Goal: Task Accomplishment & Management: Use online tool/utility

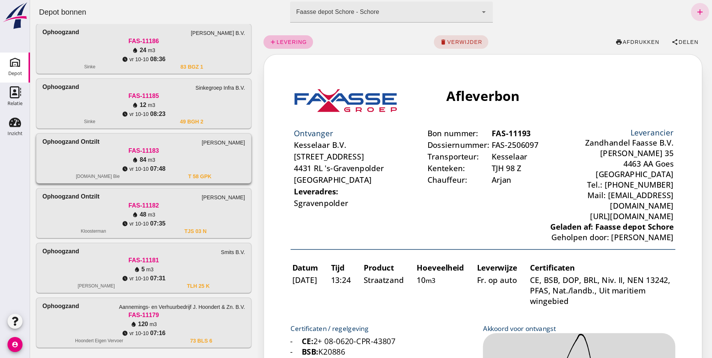
scroll to position [595, 0]
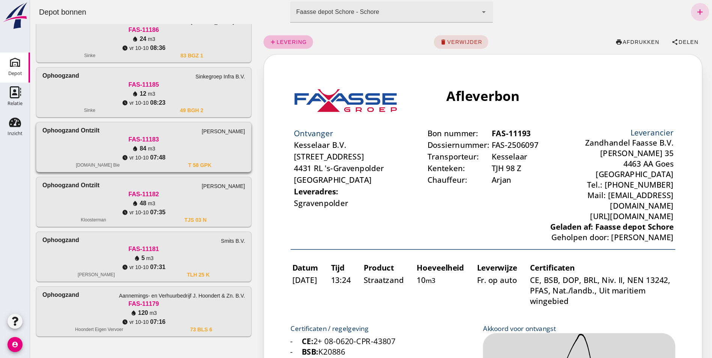
click at [81, 146] on div "water_drop 84 m3" at bounding box center [143, 148] width 203 height 9
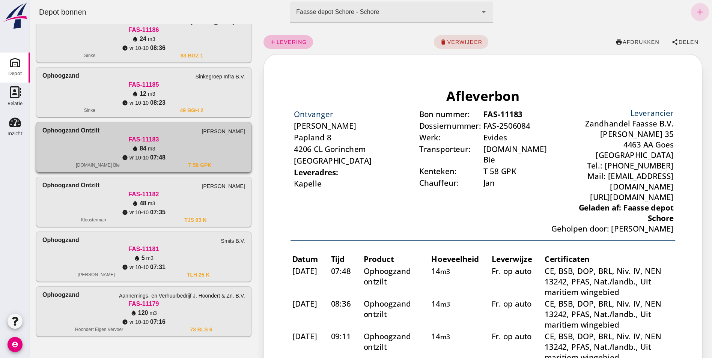
scroll to position [0, 0]
click at [681, 40] on span "Delen" at bounding box center [688, 42] width 20 height 6
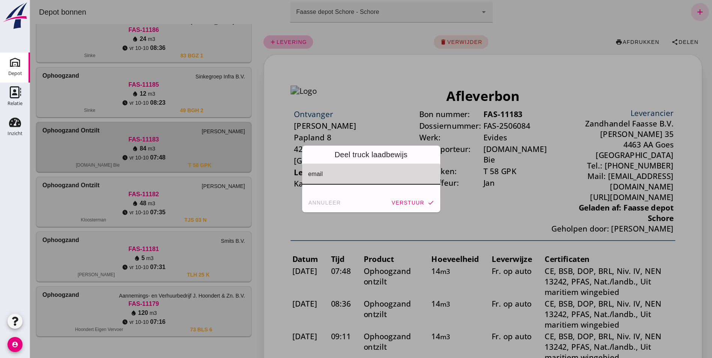
click at [311, 171] on div at bounding box center [369, 174] width 134 height 21
type input "[PERSON_NAME][EMAIL_ADDRESS][DOMAIN_NAME]"
click at [410, 201] on span "verstuur" at bounding box center [407, 203] width 33 height 6
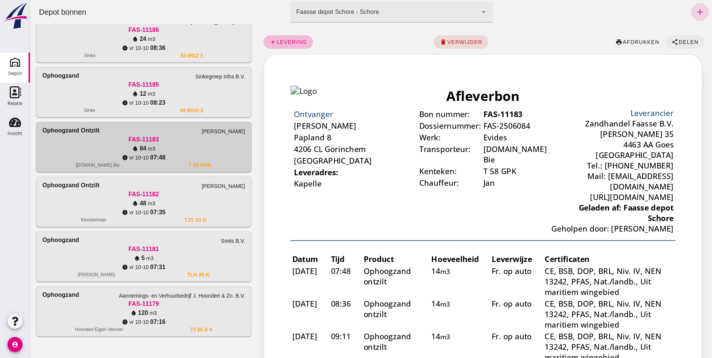
click at [672, 39] on icon "share" at bounding box center [674, 42] width 7 height 7
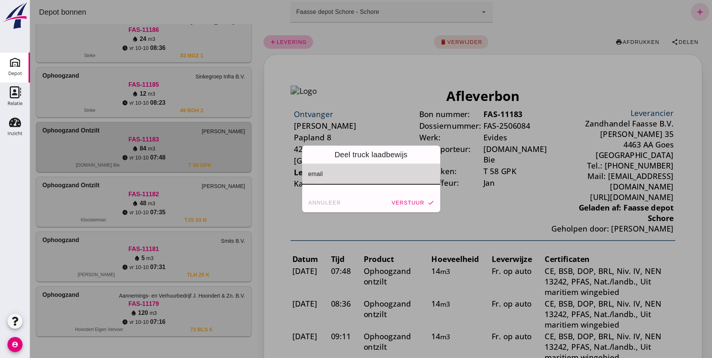
click at [323, 173] on div at bounding box center [369, 174] width 134 height 21
type input "[PERSON_NAME][EMAIL_ADDRESS][DOMAIN_NAME]"
click at [397, 202] on span "verstuur" at bounding box center [407, 203] width 33 height 6
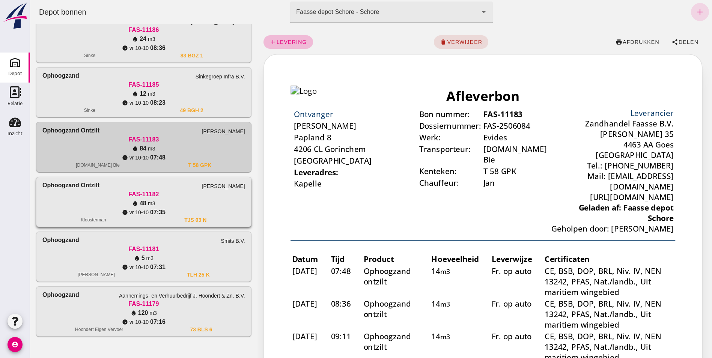
click at [193, 208] on div "watch_later [DATE] 07:35" at bounding box center [143, 212] width 203 height 9
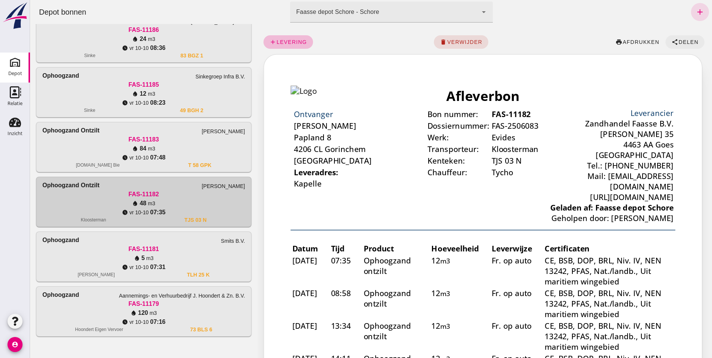
click at [684, 40] on span "Delen" at bounding box center [688, 42] width 20 height 6
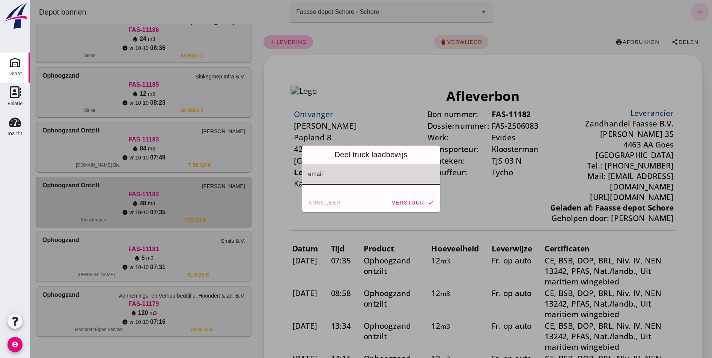
click at [324, 176] on input "email" at bounding box center [370, 177] width 125 height 9
type input "[PERSON_NAME][EMAIL_ADDRESS][DOMAIN_NAME]"
click at [412, 200] on span "verstuur" at bounding box center [407, 203] width 33 height 6
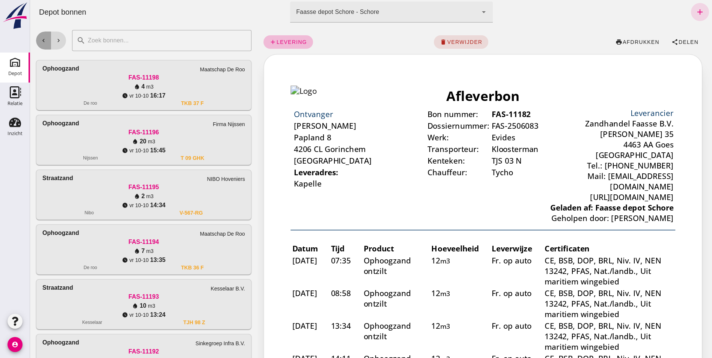
click at [42, 42] on icon "chevron_left" at bounding box center [43, 40] width 7 height 7
click at [17, 132] on div "Inzicht" at bounding box center [15, 133] width 15 height 5
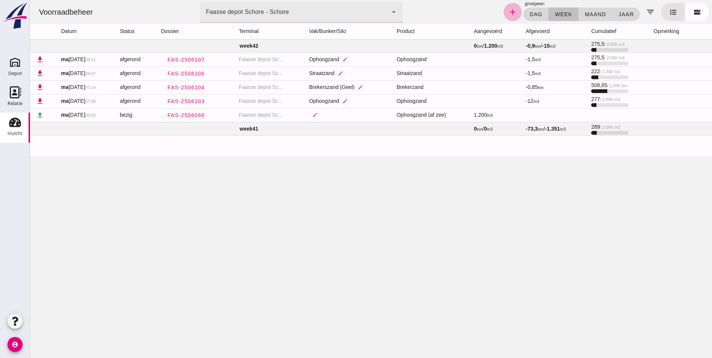
click at [512, 13] on icon "add" at bounding box center [512, 12] width 9 height 9
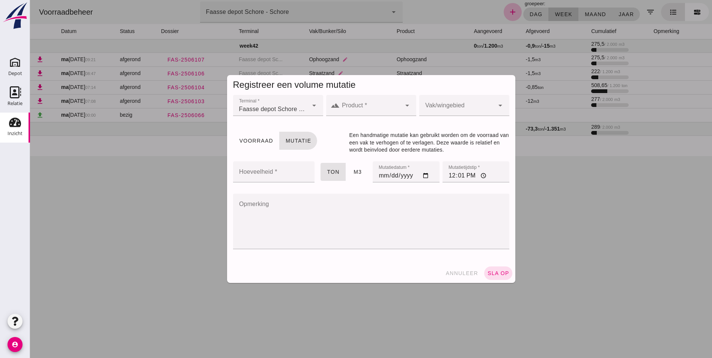
click at [361, 101] on div at bounding box center [370, 105] width 62 height 21
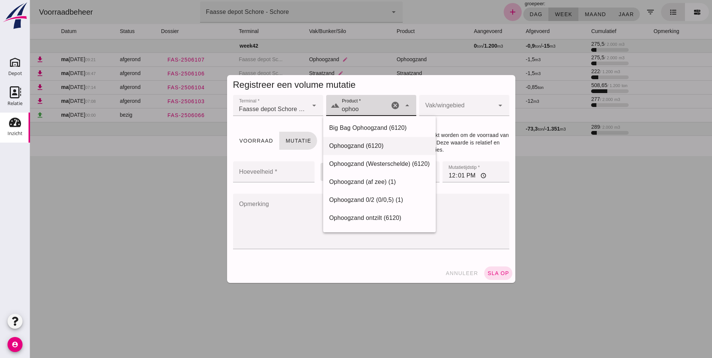
click at [341, 146] on div "Ophoogzand (6120)" at bounding box center [379, 145] width 101 height 9
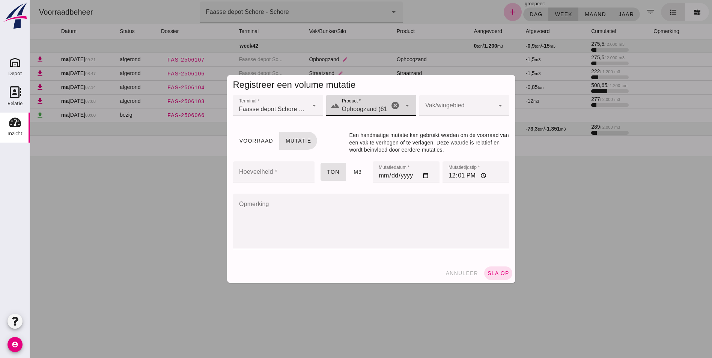
type input "Ophoogzand (6120)"
click at [444, 103] on div at bounding box center [456, 105] width 75 height 21
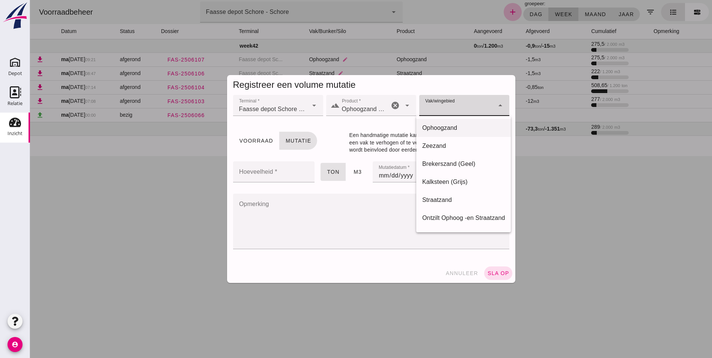
click at [440, 127] on div "Ophoogzand" at bounding box center [463, 127] width 83 height 9
type input "39"
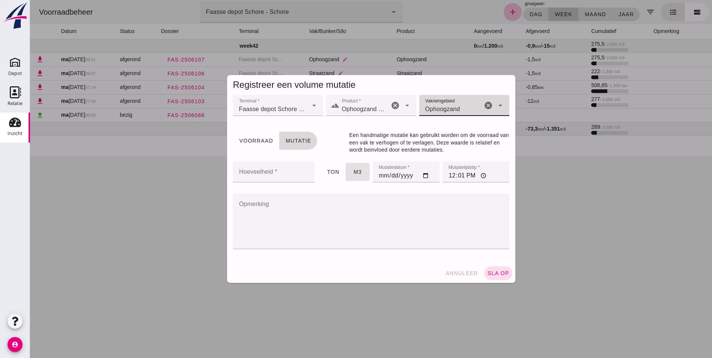
click at [293, 140] on span "Mutatie" at bounding box center [298, 141] width 26 height 6
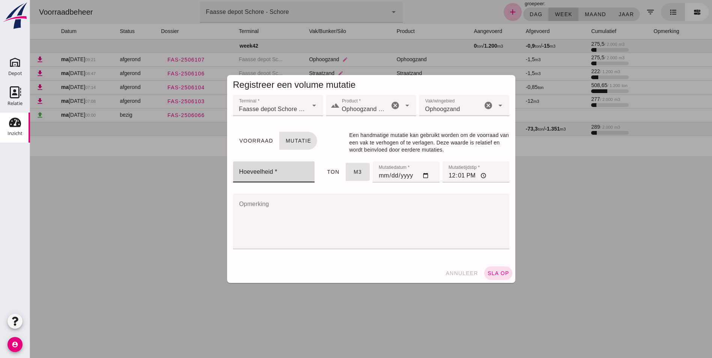
click at [276, 170] on input "Hoeveelheid *" at bounding box center [271, 171] width 77 height 21
type input "20"
click at [381, 177] on input "[DATE]" at bounding box center [405, 171] width 67 height 21
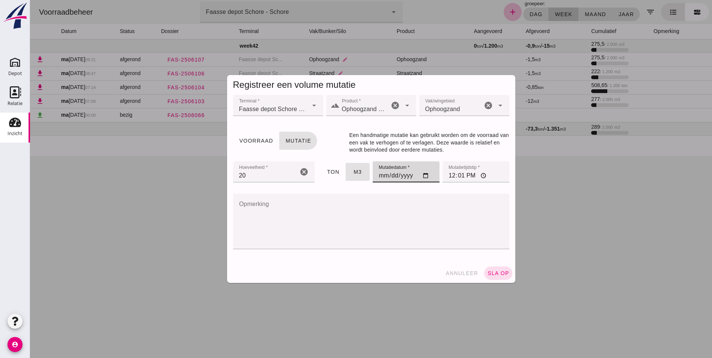
type input "[DATE]"
click at [448, 176] on input "12:01" at bounding box center [475, 171] width 67 height 21
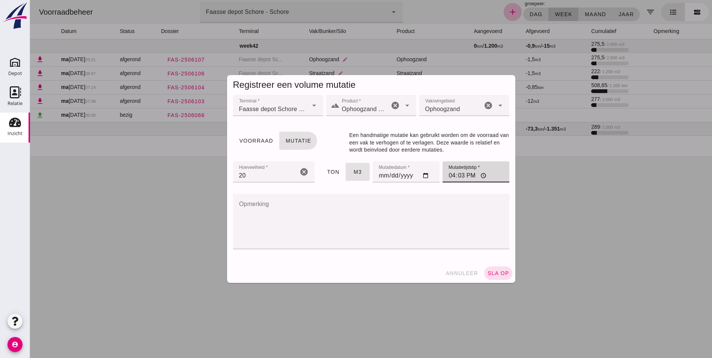
type input "16:30"
click at [282, 205] on textarea "Opmerking" at bounding box center [369, 222] width 272 height 56
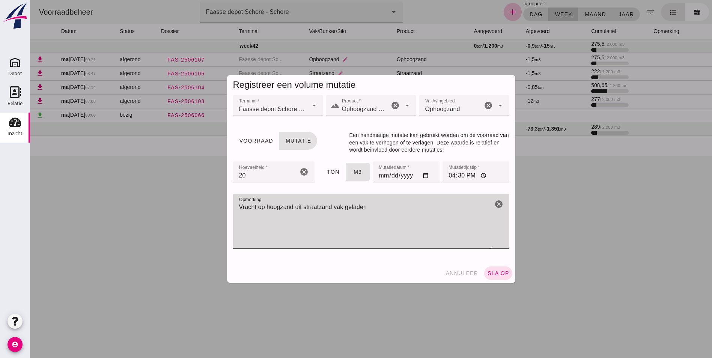
click at [234, 176] on input "20" at bounding box center [265, 171] width 65 height 21
click at [264, 206] on textarea "Vracht op hoogzand uit straatzand vak geladen" at bounding box center [363, 222] width 260 height 56
type textarea "Vracht ophoogzand uit straatzand vak geladen"
click at [493, 274] on span "sla op" at bounding box center [498, 273] width 22 height 6
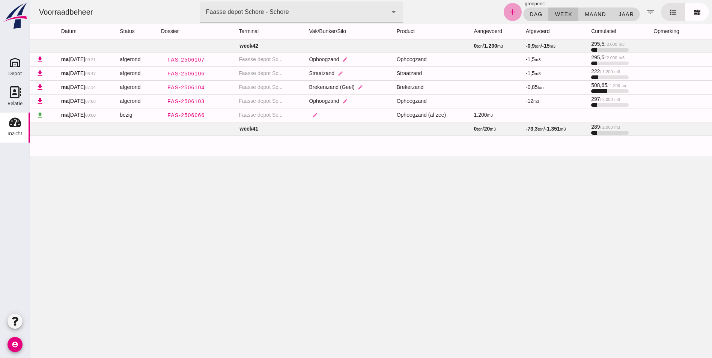
click at [509, 12] on icon "add" at bounding box center [512, 12] width 9 height 9
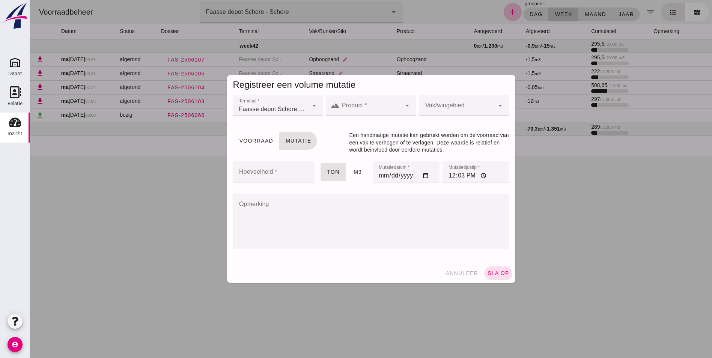
click at [349, 105] on input "Product *" at bounding box center [370, 109] width 62 height 9
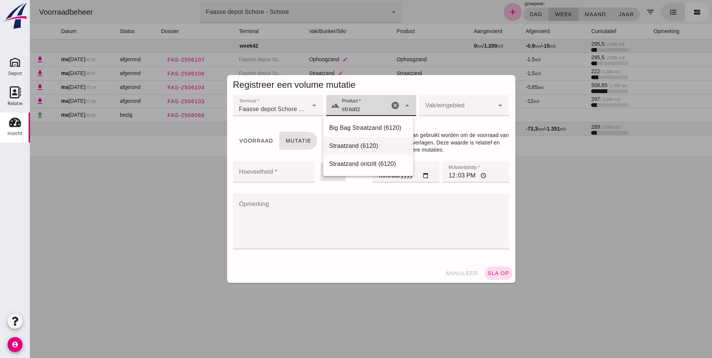
click at [347, 144] on div "Straatzand (6120)" at bounding box center [368, 145] width 78 height 9
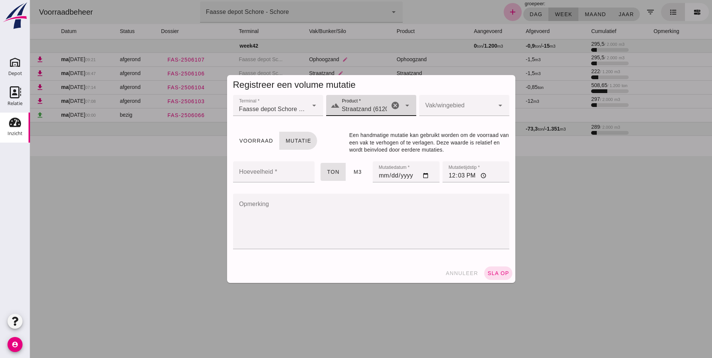
type input "Straatzand (6120)"
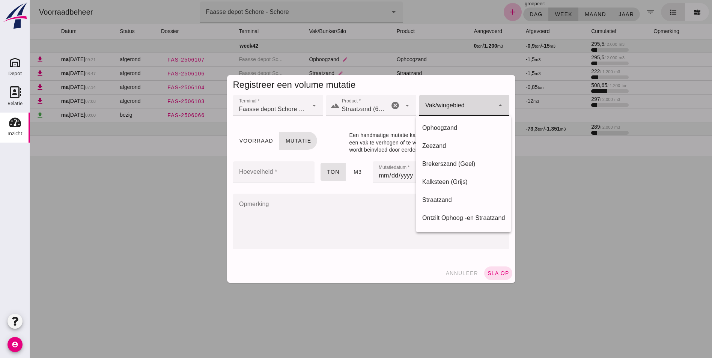
click at [426, 101] on div at bounding box center [456, 105] width 75 height 21
click at [441, 198] on div "Straatzand" at bounding box center [463, 199] width 83 height 9
type input "283"
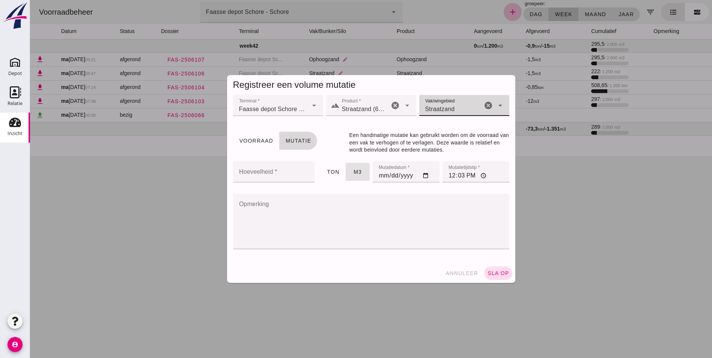
click at [285, 138] on span "Mutatie" at bounding box center [298, 141] width 26 height 6
click at [267, 166] on input "Hoeveelheid *" at bounding box center [271, 171] width 77 height 21
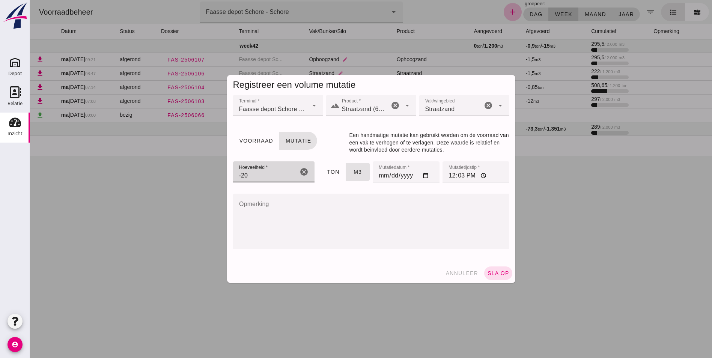
type input "-20"
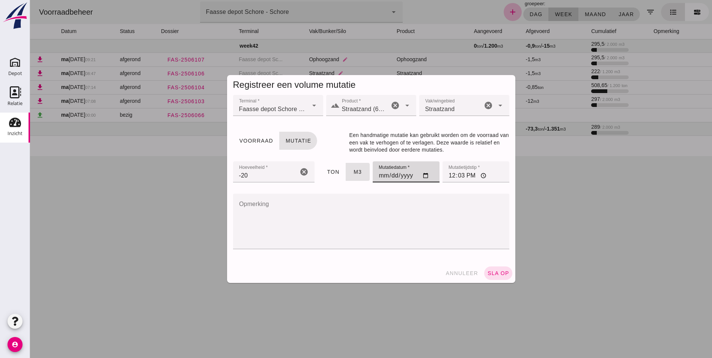
click at [379, 173] on input "[DATE]" at bounding box center [405, 171] width 67 height 21
type input "[DATE]"
click at [446, 173] on input "12:03" at bounding box center [475, 171] width 67 height 21
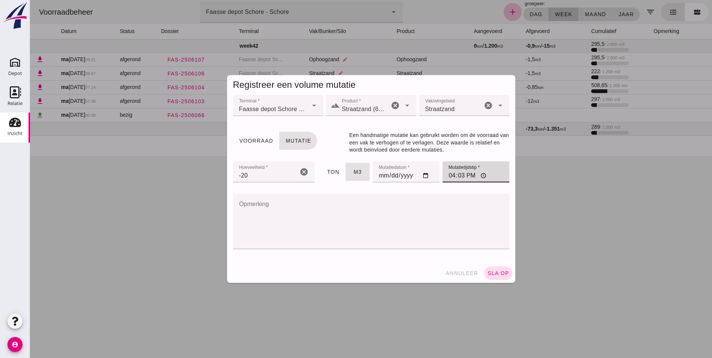
type input "16:30"
click at [243, 208] on textarea "Opmerking" at bounding box center [369, 222] width 272 height 56
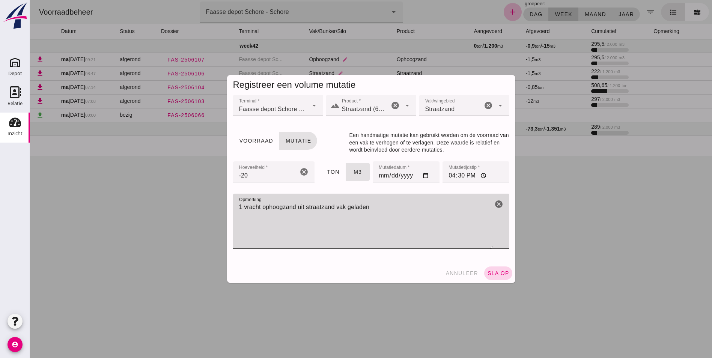
type textarea "1 vracht ophoogzand uit straatzand vak geladen"
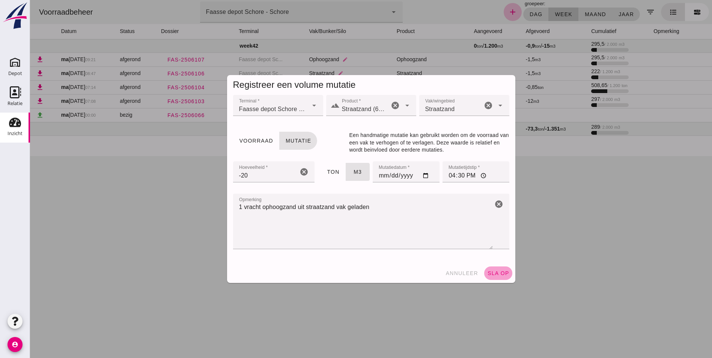
click at [494, 271] on span "sla op" at bounding box center [498, 273] width 22 height 6
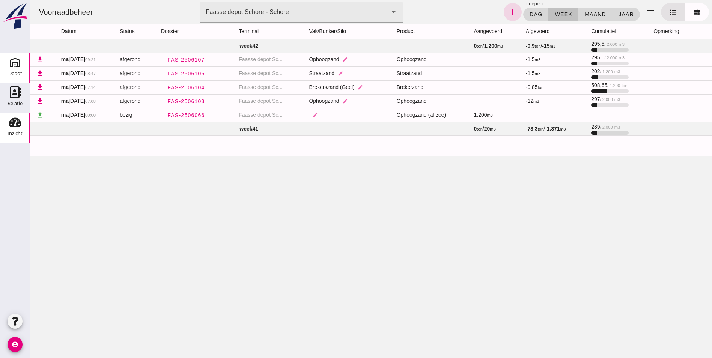
click at [17, 65] on icon "Depot" at bounding box center [15, 62] width 12 height 12
